Goal: Task Accomplishment & Management: Manage account settings

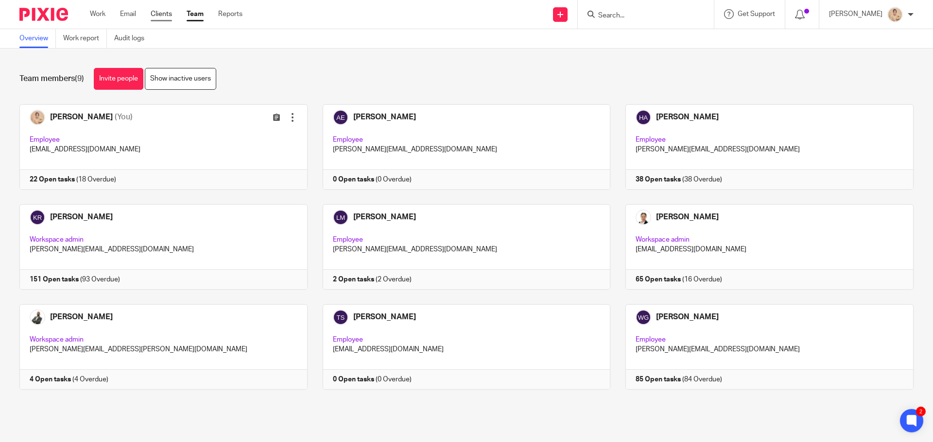
click at [165, 12] on link "Clients" at bounding box center [161, 14] width 21 height 10
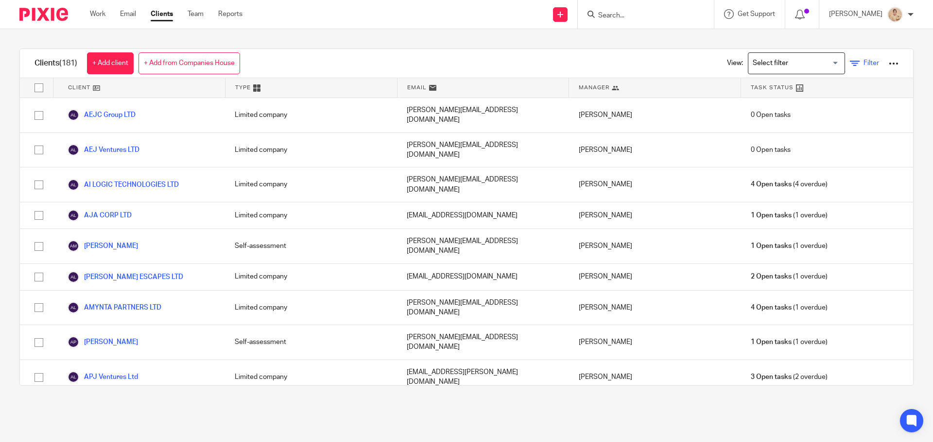
click at [863, 61] on span "Filter" at bounding box center [871, 63] width 16 height 7
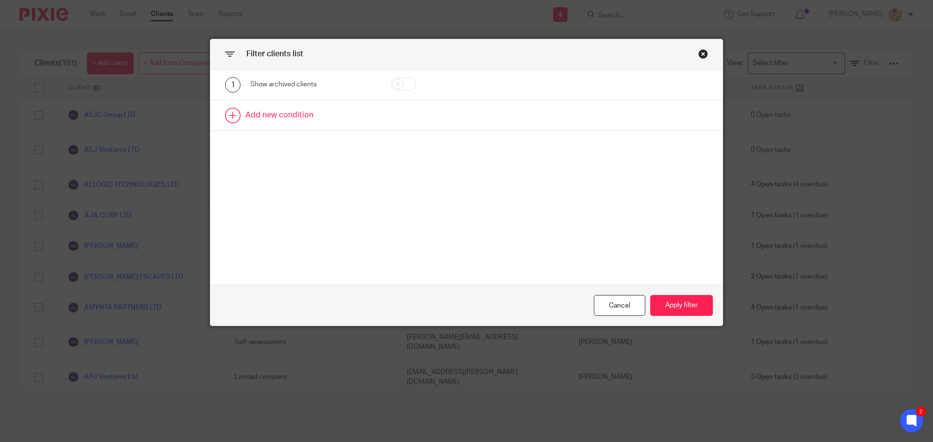
click at [275, 113] on link at bounding box center [466, 116] width 512 height 30
click at [304, 119] on div "Field" at bounding box center [305, 118] width 94 height 20
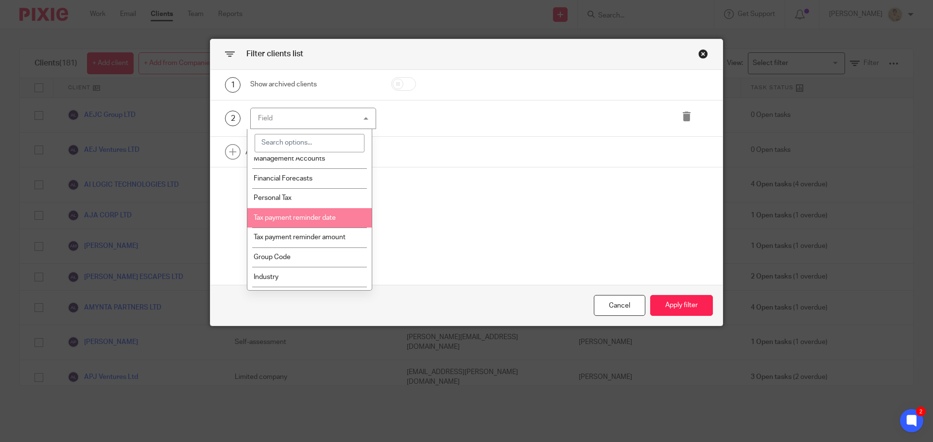
scroll to position [874, 0]
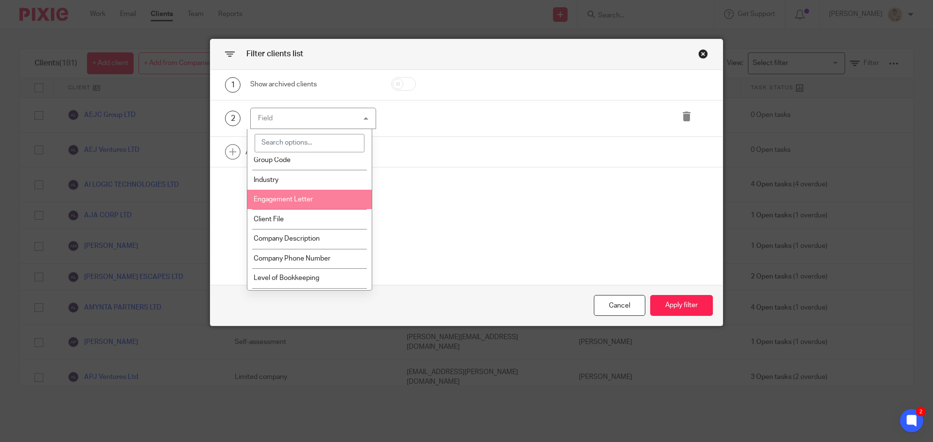
click at [306, 210] on li "Engagement Letter" at bounding box center [309, 200] width 125 height 20
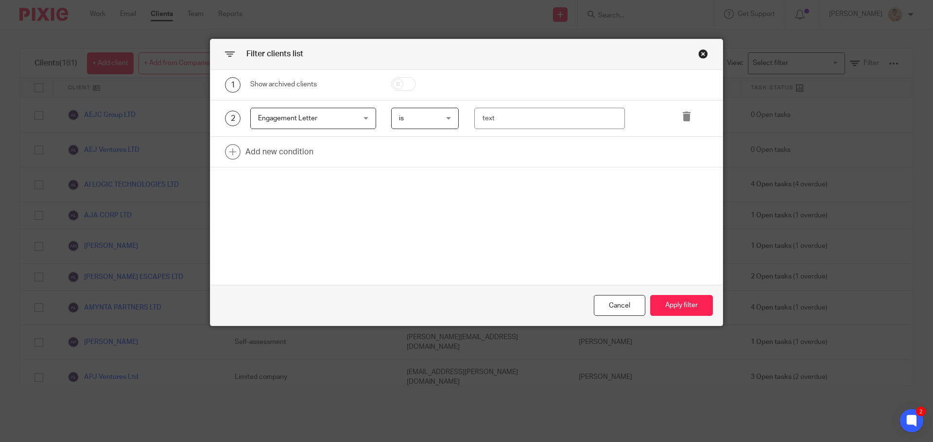
click at [424, 122] on span "is" at bounding box center [423, 118] width 48 height 20
click at [424, 122] on div "is is" at bounding box center [425, 119] width 68 height 22
click at [617, 110] on input "text" at bounding box center [549, 119] width 151 height 22
click at [356, 107] on div "2 Engagement Letter Engagement Letter Name Email Client type Manager Open tasks…" at bounding box center [466, 119] width 512 height 37
click at [349, 114] on div "Engagement Letter Engagement Letter" at bounding box center [313, 119] width 126 height 22
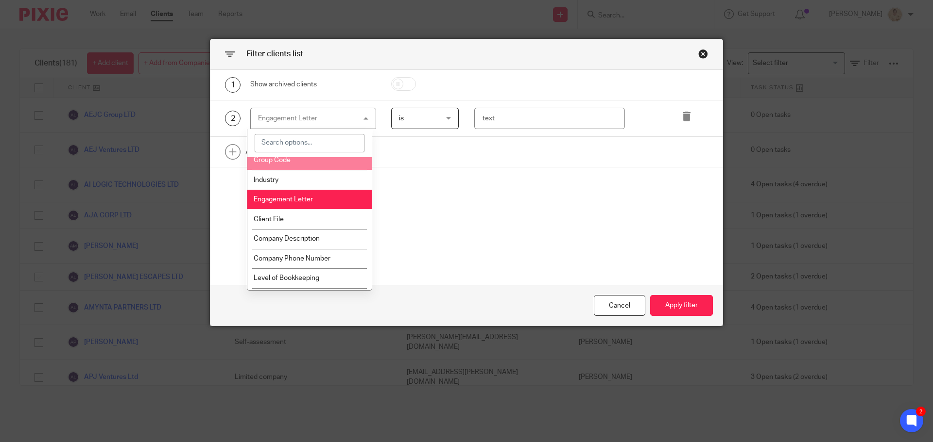
scroll to position [923, 0]
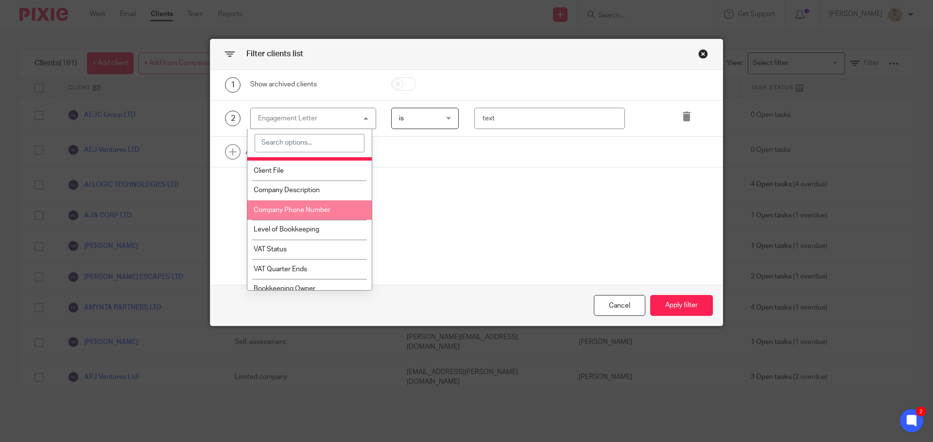
drag, startPoint x: 309, startPoint y: 192, endPoint x: 321, endPoint y: 230, distance: 40.1
click at [321, 230] on ul "Name Email Client type Manager Open tasks Overdue tasks Client Internal Referen…" at bounding box center [309, 223] width 125 height 133
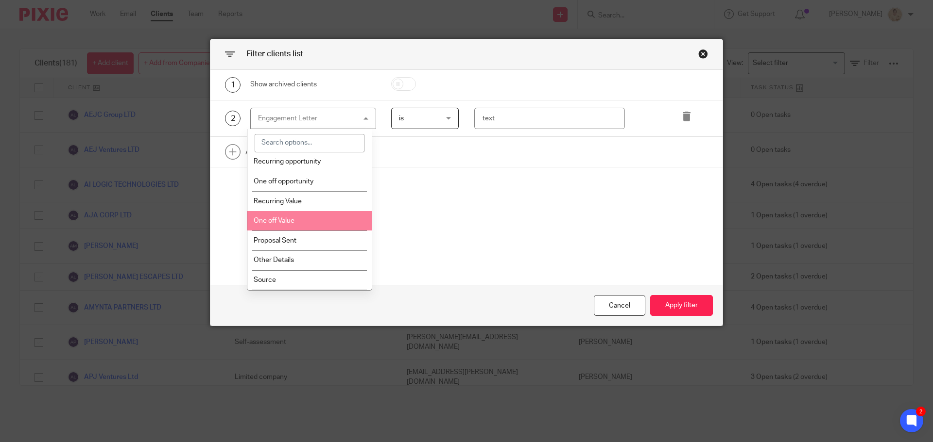
scroll to position [1375, 0]
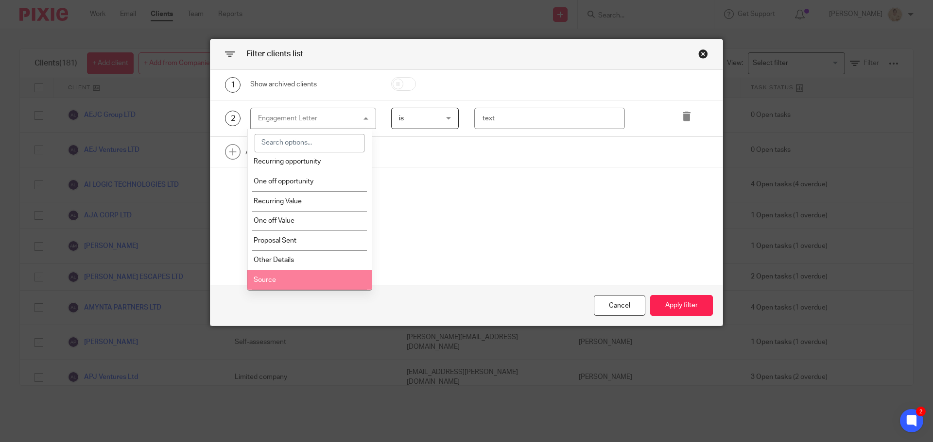
click at [312, 272] on li "Source" at bounding box center [309, 281] width 125 height 20
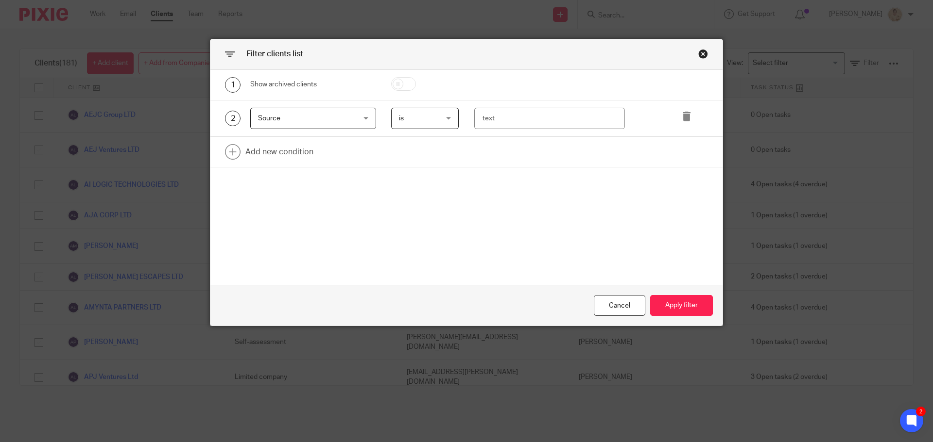
click at [705, 56] on div "Filter clients list" at bounding box center [466, 54] width 512 height 31
click at [698, 54] on div "Close this dialog window" at bounding box center [703, 54] width 10 height 10
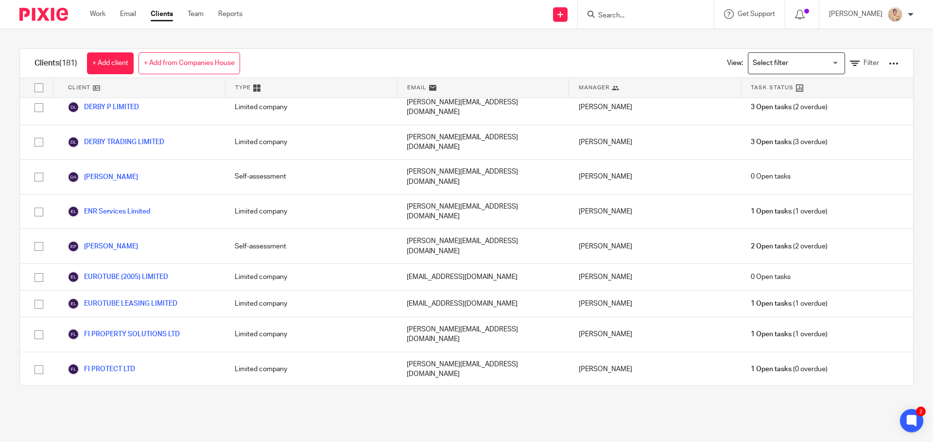
scroll to position [1263, 0]
click at [615, 14] on input "Search" at bounding box center [640, 16] width 87 height 9
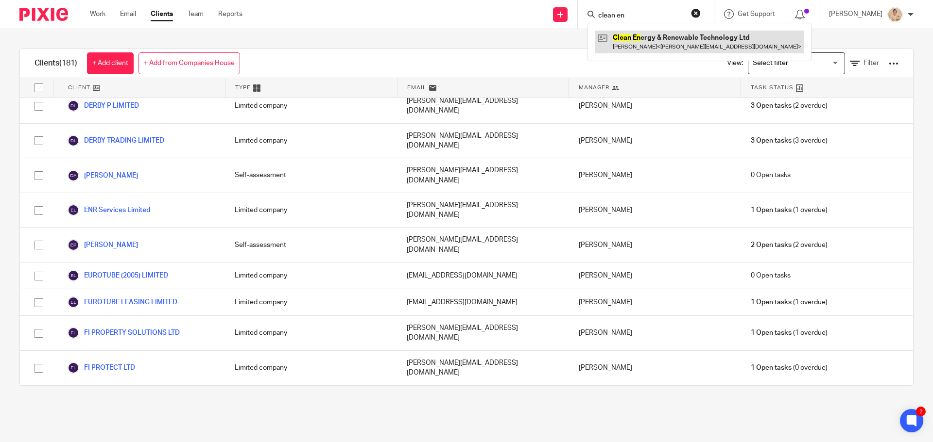
type input "clean en"
click at [672, 51] on link at bounding box center [699, 42] width 208 height 22
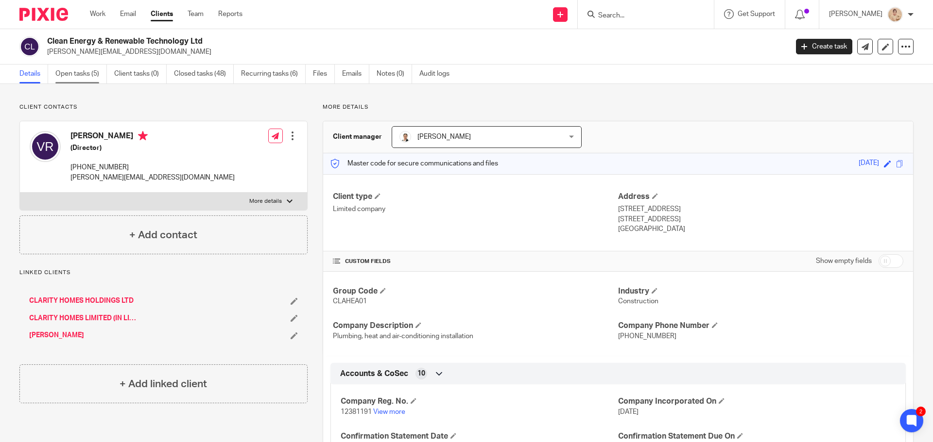
click at [73, 72] on link "Open tasks (5)" at bounding box center [80, 74] width 51 height 19
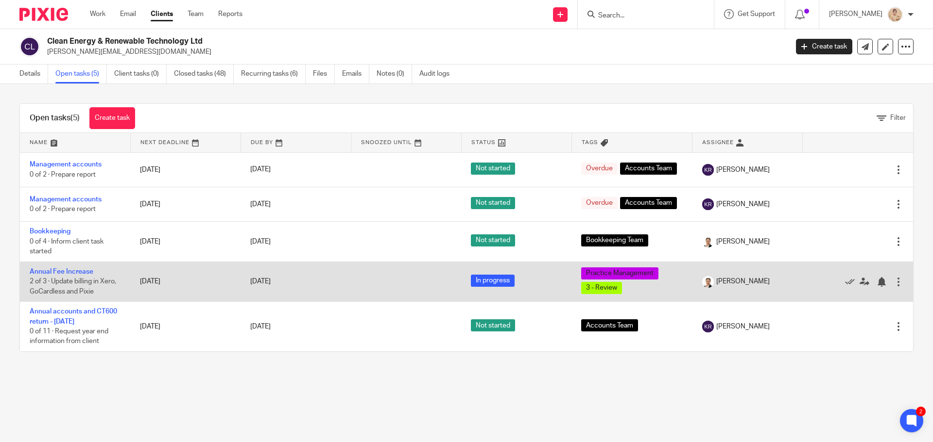
click at [43, 282] on span "2 of 3 · Update billing in Xero, GoCardless and Pixie" at bounding box center [73, 286] width 86 height 17
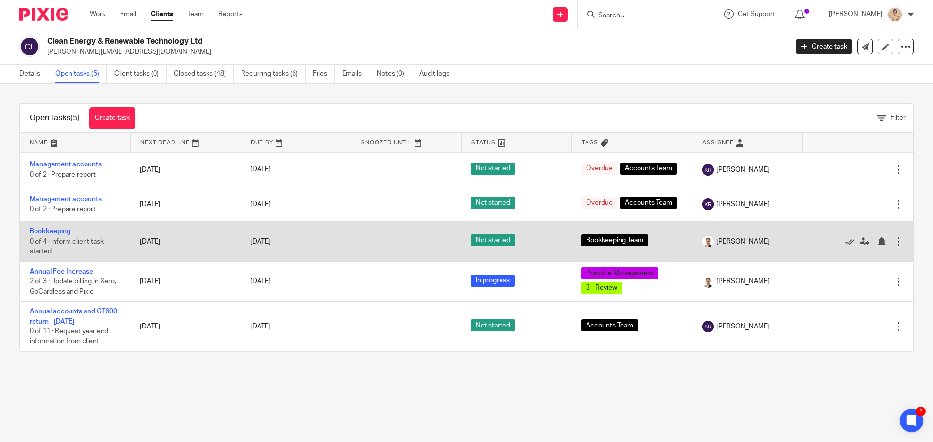
click at [57, 228] on link "Bookkeeping" at bounding box center [50, 231] width 41 height 7
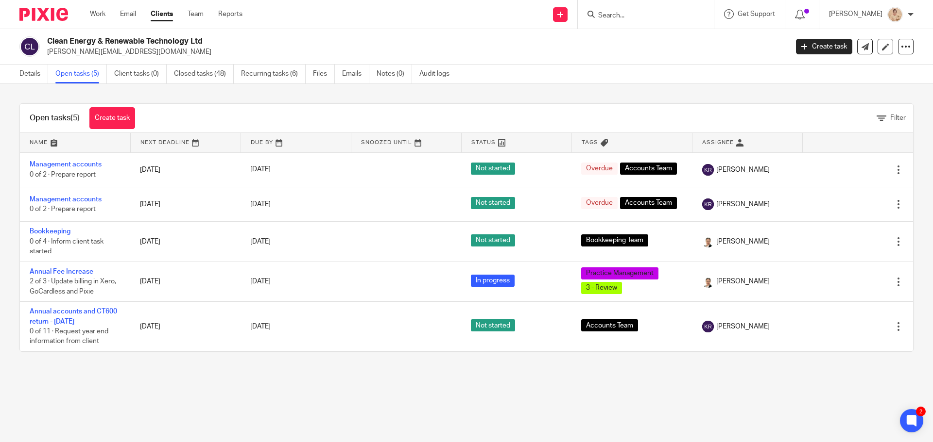
drag, startPoint x: 57, startPoint y: 160, endPoint x: 497, endPoint y: 99, distance: 444.3
click at [500, 96] on div "Open tasks (5) Create task Filter Name Next Deadline Due By Snoozed Until Statu…" at bounding box center [466, 228] width 933 height 288
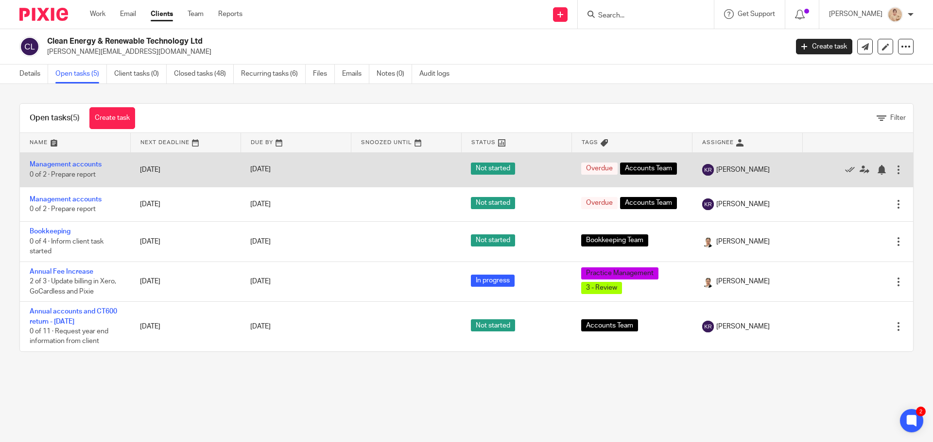
click at [102, 169] on td "Management accounts 0 of 2 · Prepare report" at bounding box center [75, 170] width 110 height 34
click at [79, 166] on link "Management accounts" at bounding box center [66, 164] width 72 height 7
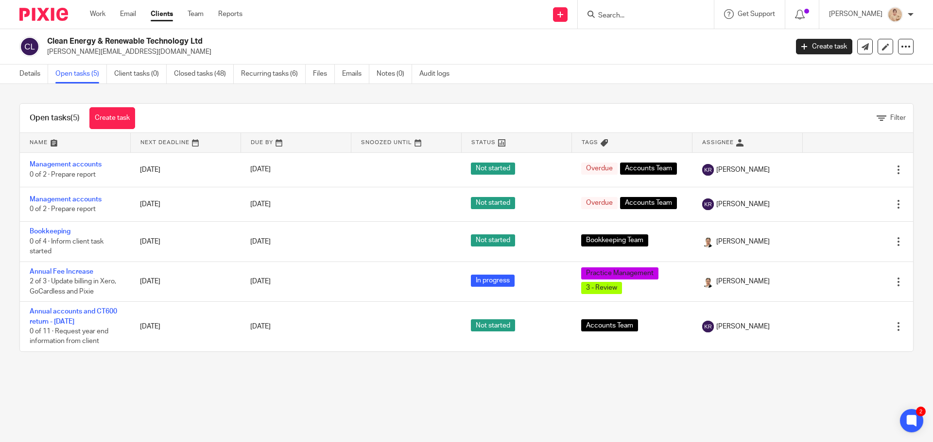
drag, startPoint x: 47, startPoint y: 40, endPoint x: 238, endPoint y: 42, distance: 191.8
click at [238, 42] on div "Clean Energy & Renewable Technology Ltd vince@ce-and-rt.co.uk" at bounding box center [400, 46] width 762 height 20
click at [648, 2] on div at bounding box center [645, 14] width 136 height 29
click at [638, 17] on input "Search" at bounding box center [640, 16] width 87 height 9
type input "workin"
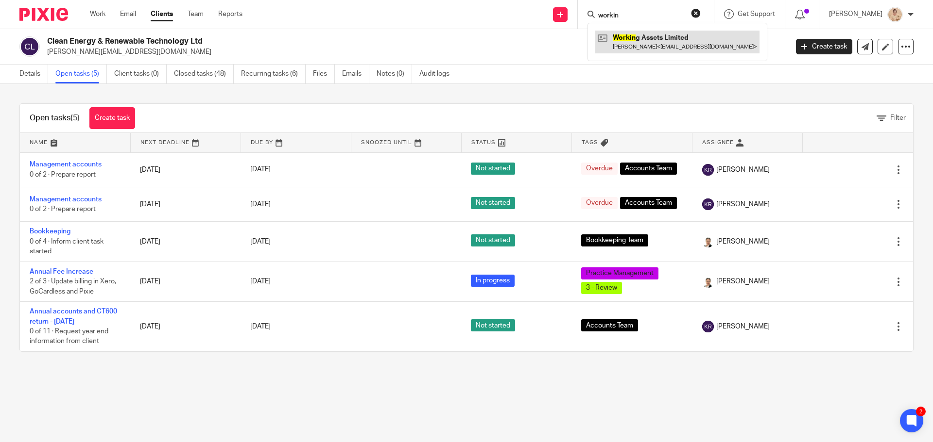
click at [627, 46] on link at bounding box center [677, 42] width 164 height 22
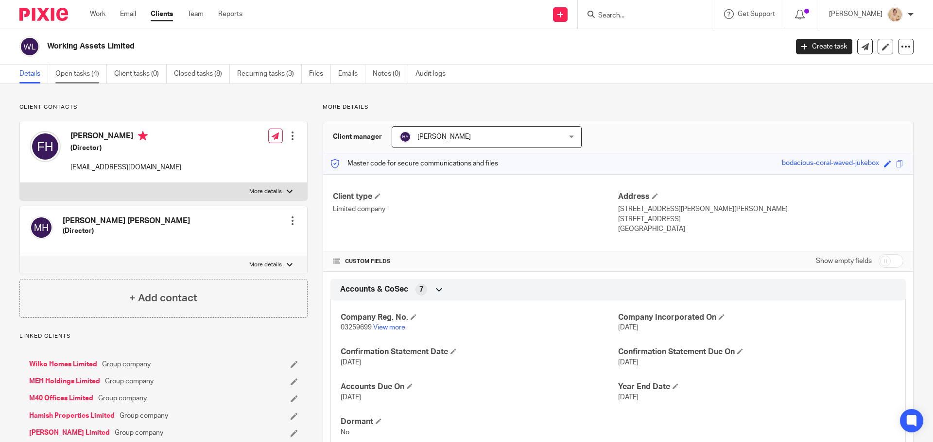
click at [75, 73] on link "Open tasks (4)" at bounding box center [80, 74] width 51 height 19
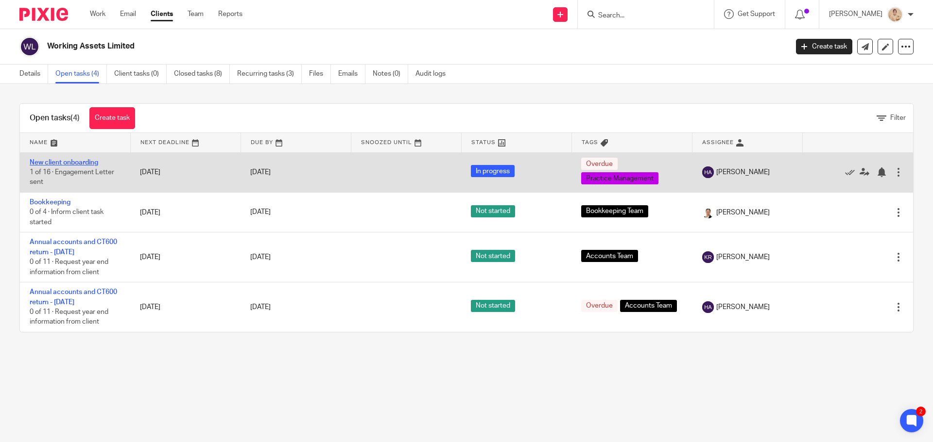
click at [93, 161] on link "New client onboarding" at bounding box center [64, 162] width 68 height 7
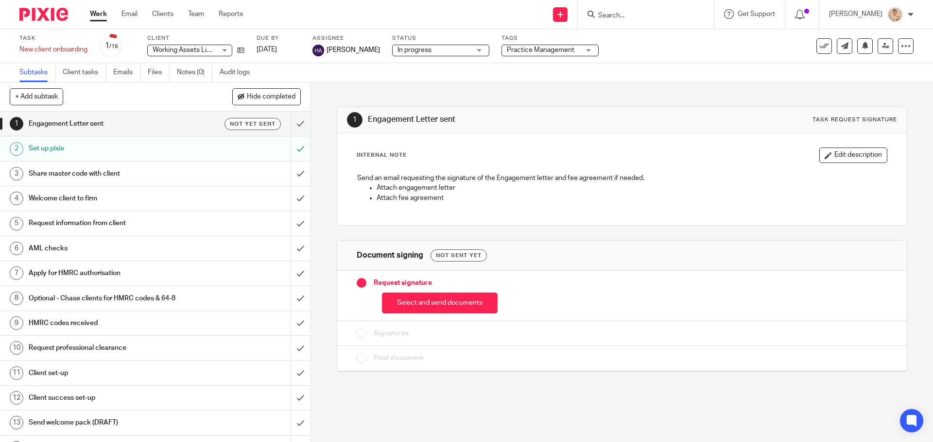
click at [167, 117] on h1 "Engagement Letter sent" at bounding box center [113, 124] width 168 height 15
click at [202, 51] on span "Working Assets Limited" at bounding box center [188, 50] width 71 height 7
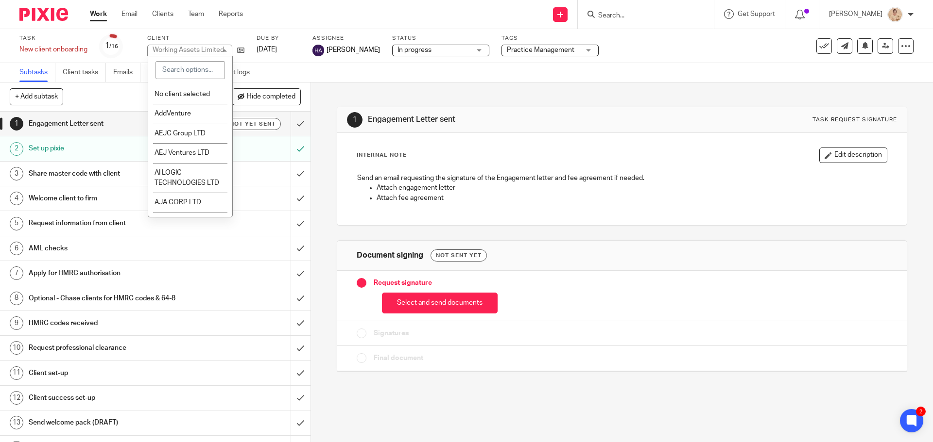
click at [636, 18] on input "Search" at bounding box center [640, 16] width 87 height 9
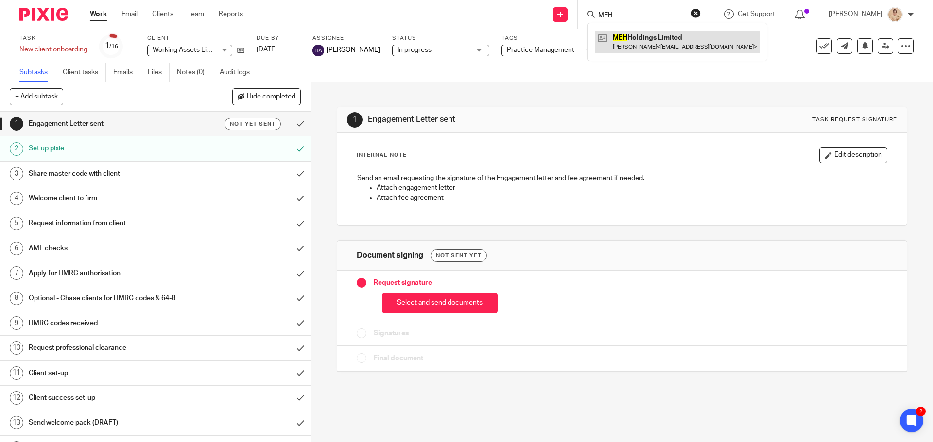
type input "MEH"
click at [651, 41] on link at bounding box center [677, 42] width 164 height 22
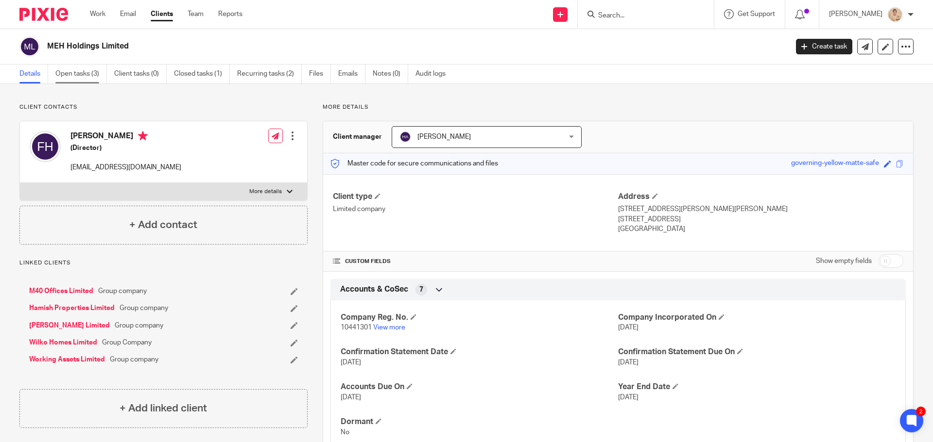
click at [81, 81] on link "Open tasks (3)" at bounding box center [80, 74] width 51 height 19
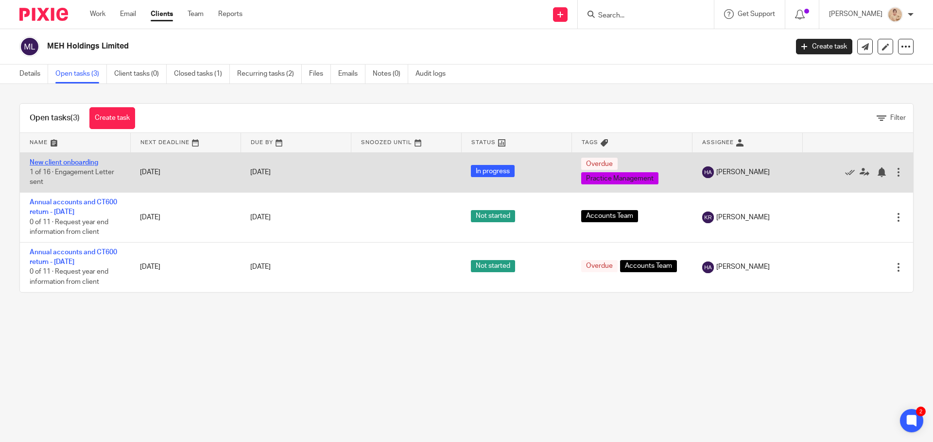
click at [74, 162] on link "New client onboarding" at bounding box center [64, 162] width 68 height 7
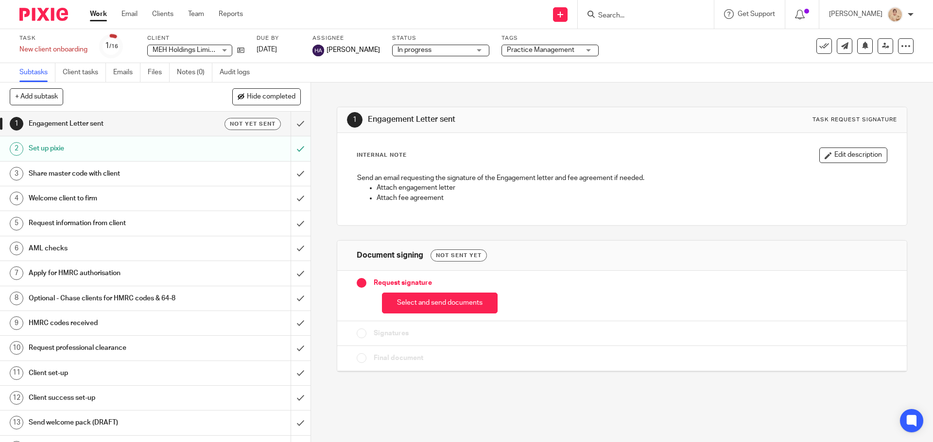
click at [197, 123] on div "Not yet sent" at bounding box center [239, 124] width 84 height 12
click at [671, 12] on input "Search" at bounding box center [640, 16] width 87 height 9
type input "hamish"
click at [666, 36] on link at bounding box center [677, 42] width 164 height 22
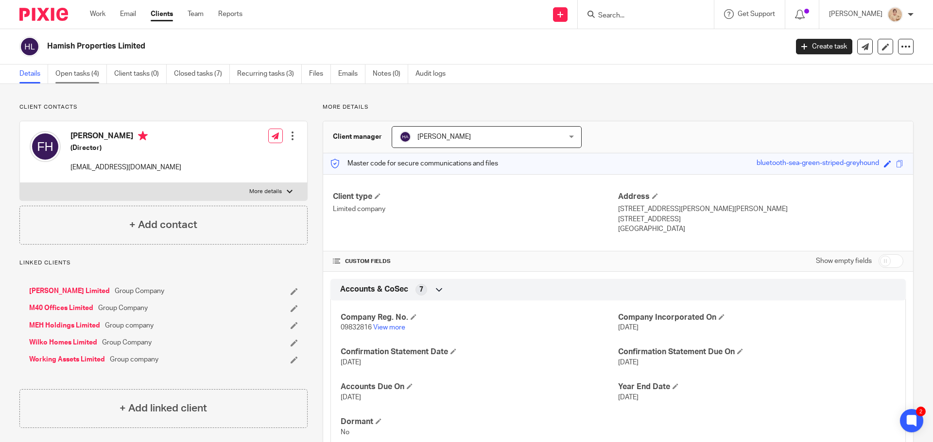
click at [71, 74] on link "Open tasks (4)" at bounding box center [80, 74] width 51 height 19
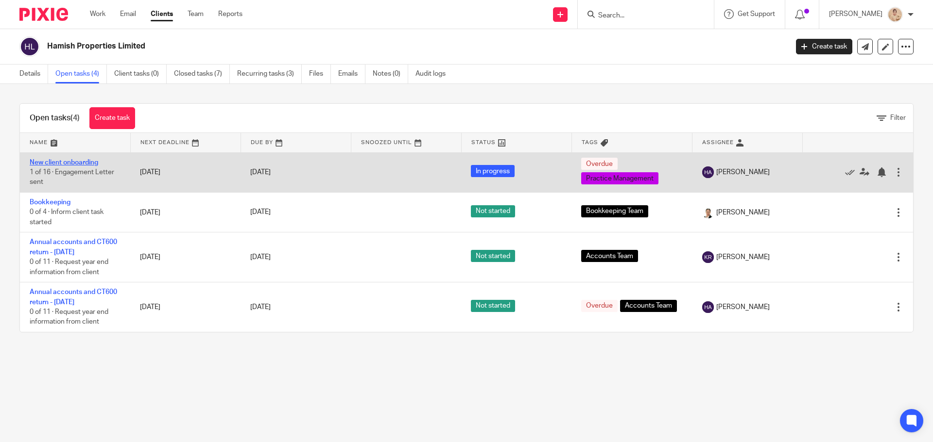
click at [90, 163] on link "New client onboarding" at bounding box center [64, 162] width 68 height 7
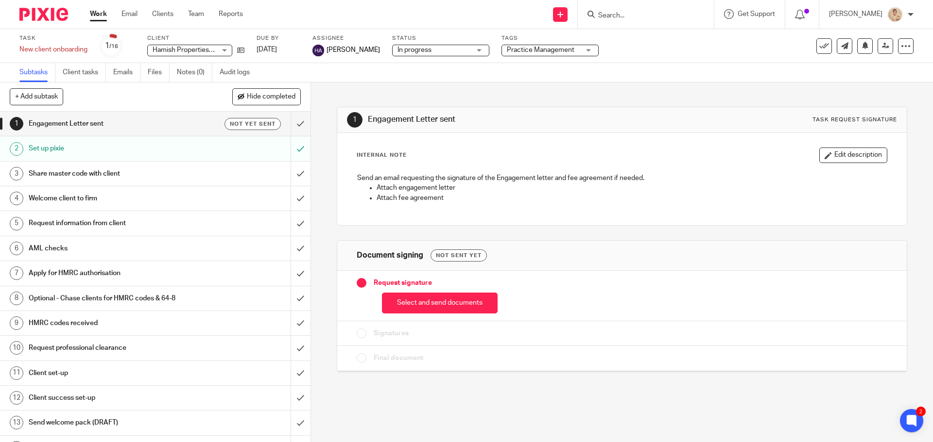
click at [622, 12] on input "Search" at bounding box center [640, 16] width 87 height 9
type input "wilko"
click at [630, 46] on link at bounding box center [677, 42] width 164 height 22
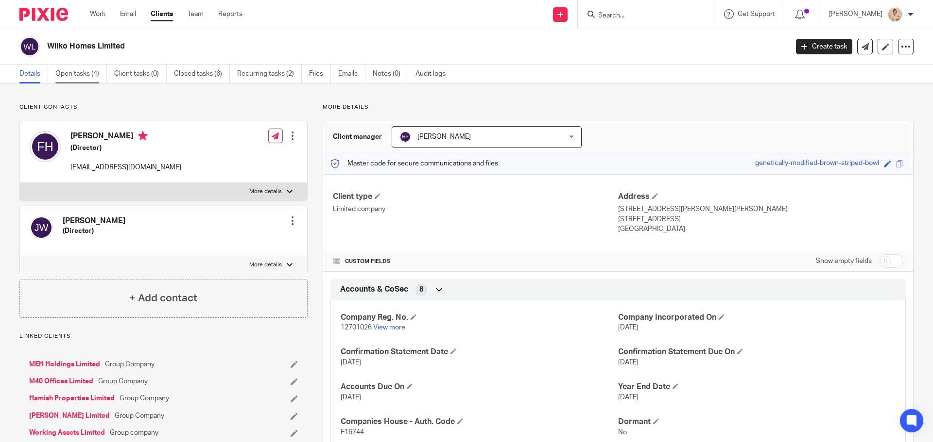
click at [78, 73] on link "Open tasks (4)" at bounding box center [80, 74] width 51 height 19
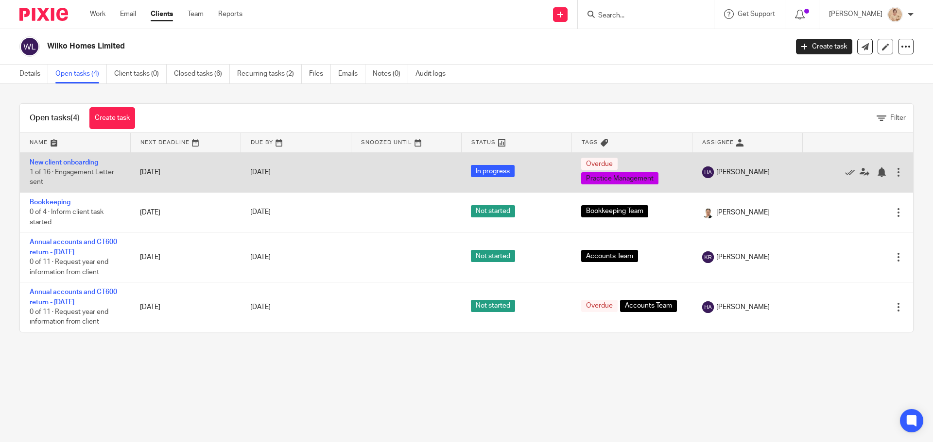
click at [68, 166] on td "New client onboarding 1 of 16 · Engagement Letter sent" at bounding box center [75, 173] width 110 height 40
click at [69, 166] on link "New client onboarding" at bounding box center [64, 162] width 68 height 7
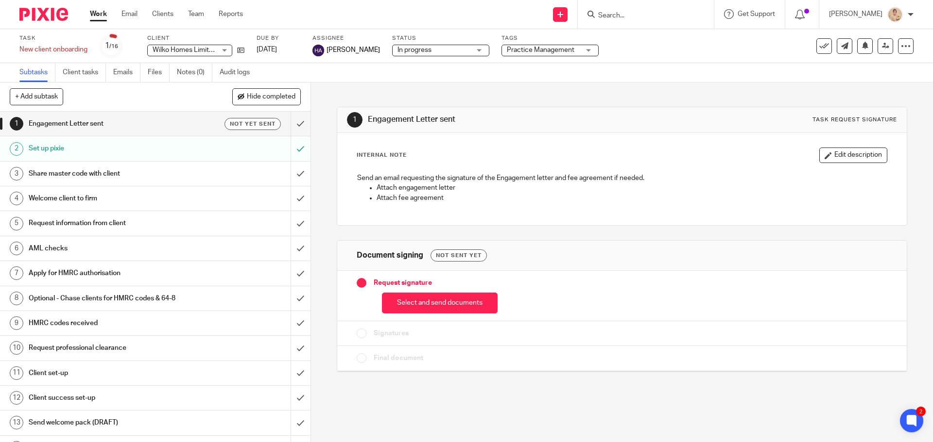
click at [617, 13] on input "Search" at bounding box center [640, 16] width 87 height 9
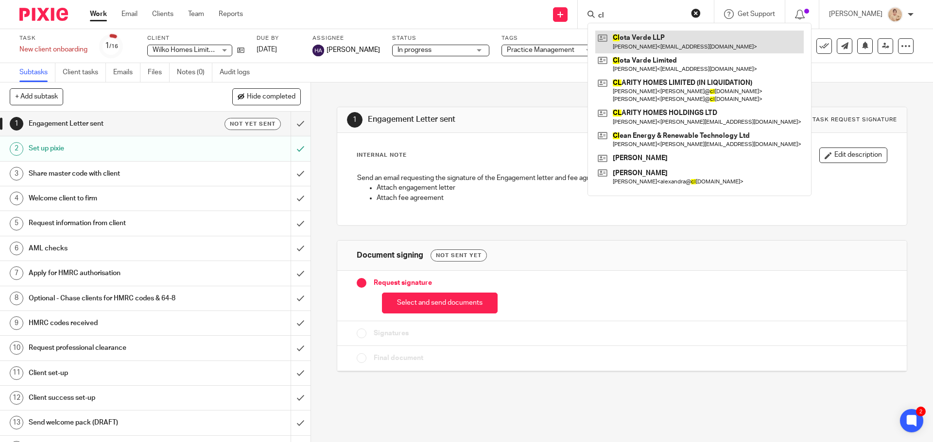
type input "cl"
click at [694, 50] on link at bounding box center [699, 42] width 208 height 22
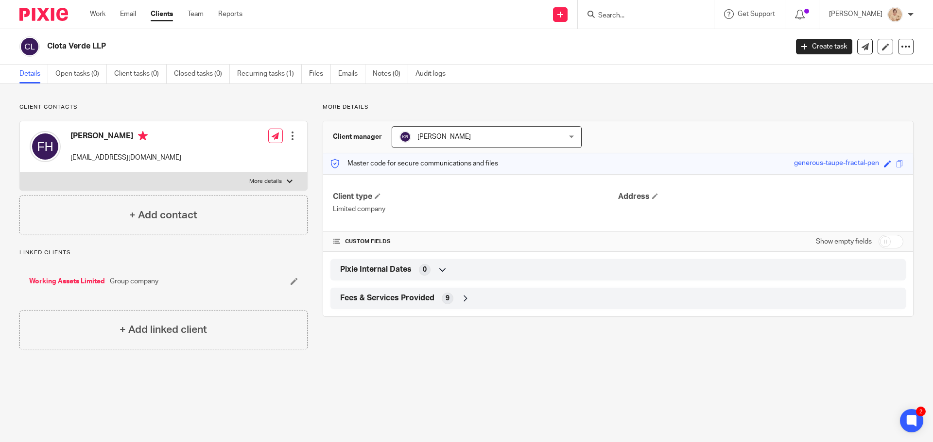
click at [633, 9] on form at bounding box center [648, 14] width 103 height 12
click at [632, 13] on input "Search" at bounding box center [640, 16] width 87 height 9
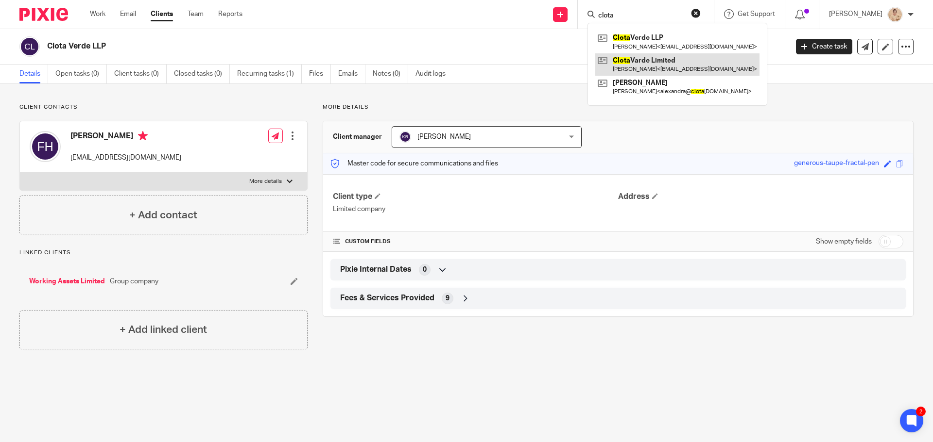
type input "clota"
click at [639, 71] on link at bounding box center [677, 64] width 164 height 22
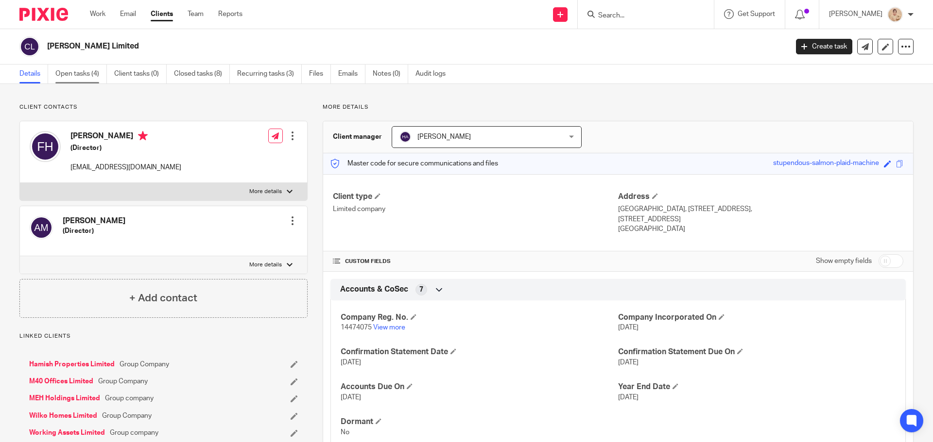
click at [81, 72] on link "Open tasks (4)" at bounding box center [80, 74] width 51 height 19
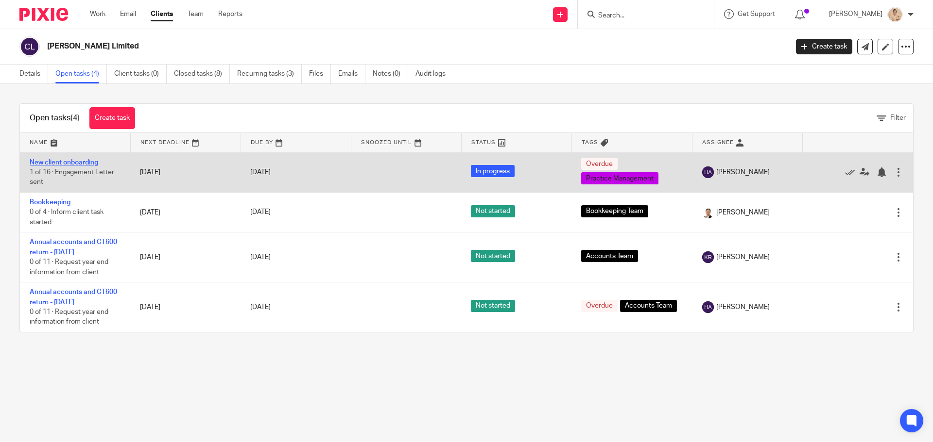
click at [72, 165] on link "New client onboarding" at bounding box center [64, 162] width 68 height 7
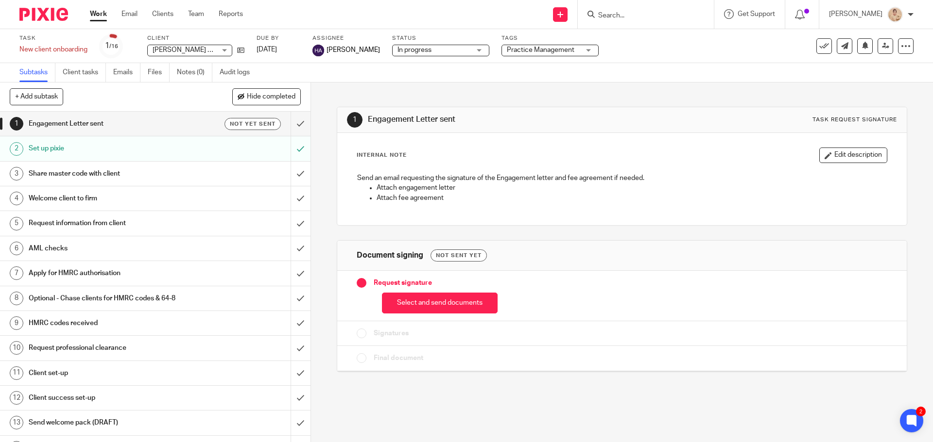
click at [648, 18] on input "Search" at bounding box center [640, 16] width 87 height 9
type input "enigma solution"
